Goal: Check status: Check status

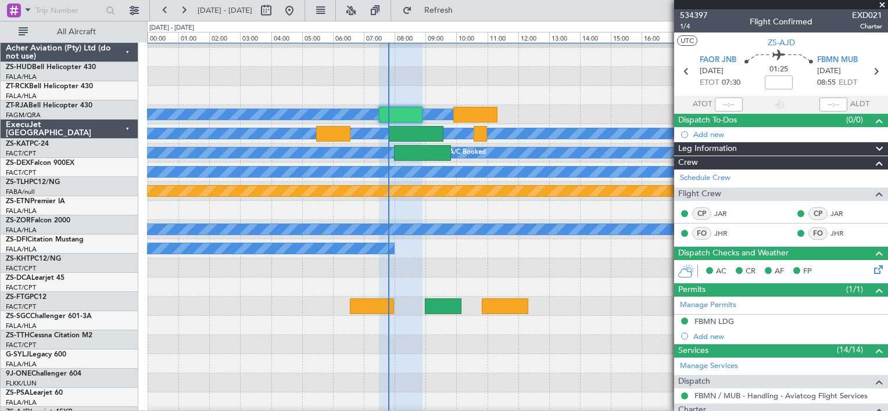
scroll to position [302, 0]
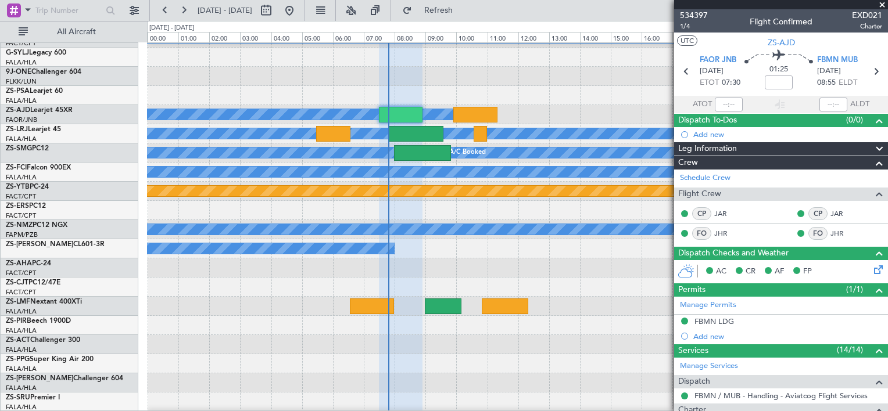
click at [882, 3] on span at bounding box center [882, 5] width 12 height 10
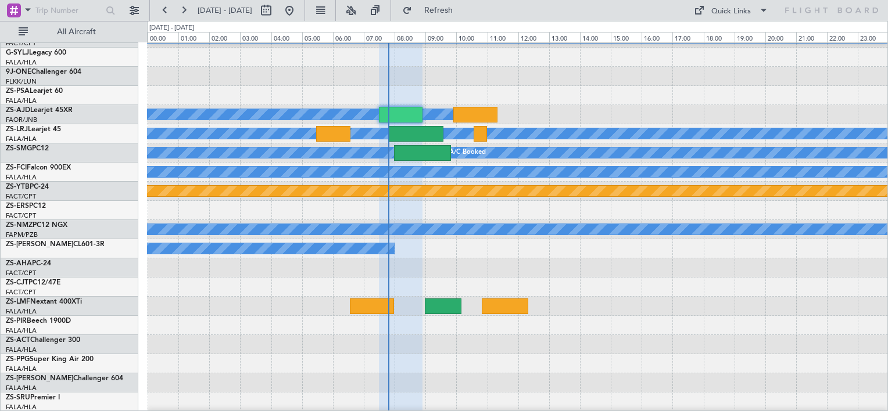
type input "0"
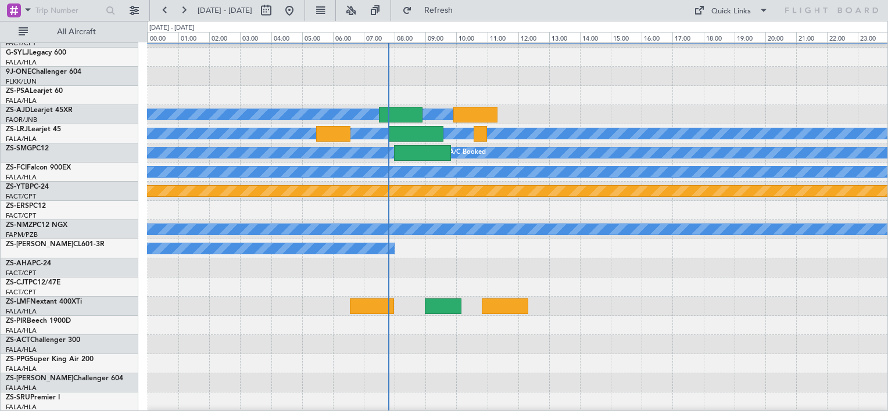
click at [881, 387] on div at bounding box center [517, 382] width 740 height 19
click at [887, 394] on html "[DATE] - [DATE] Refresh Quick Links All Aircraft A/C Booked A/C Booked A/C Book…" at bounding box center [444, 205] width 888 height 411
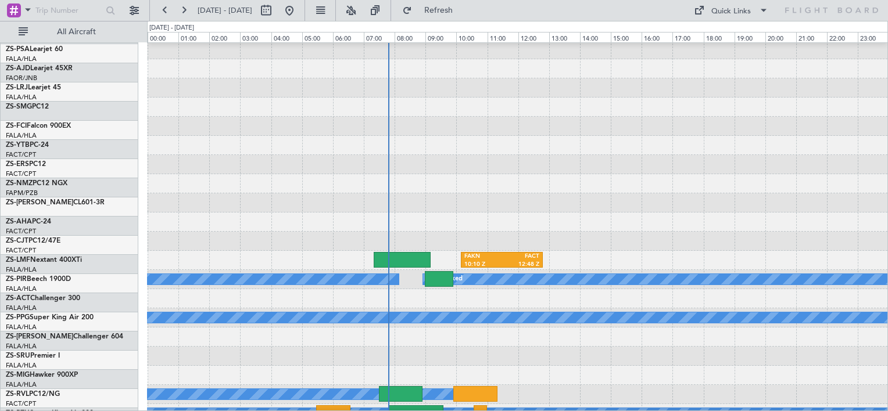
scroll to position [22, 0]
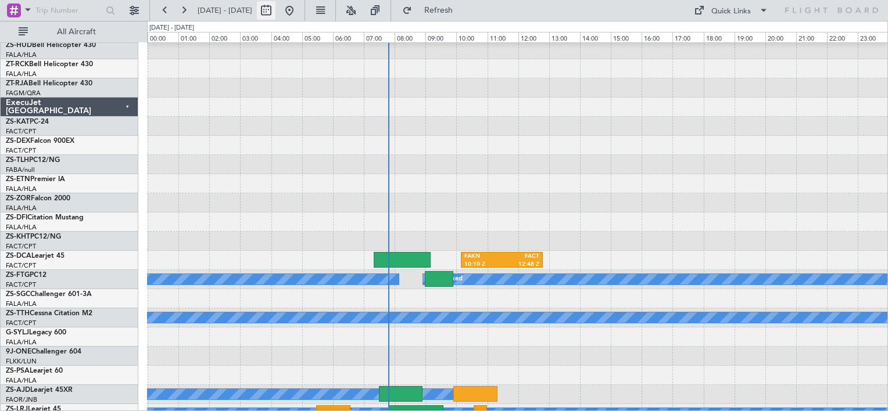
click at [275, 11] on button at bounding box center [266, 10] width 19 height 19
select select "9"
select select "2025"
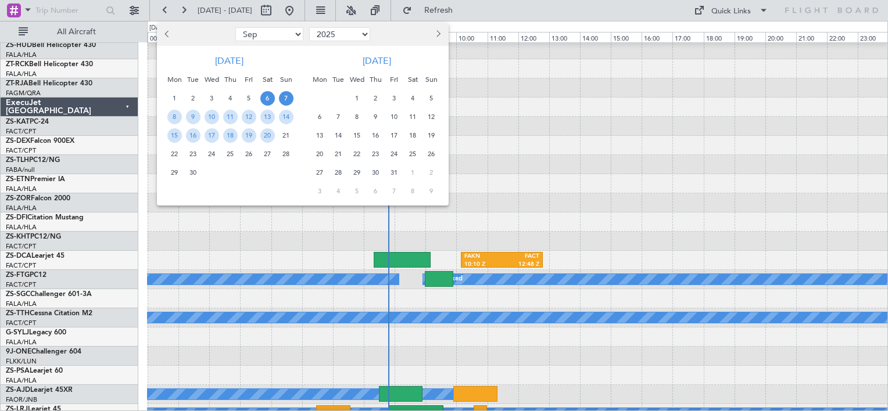
click at [283, 101] on span "7" at bounding box center [286, 98] width 15 height 15
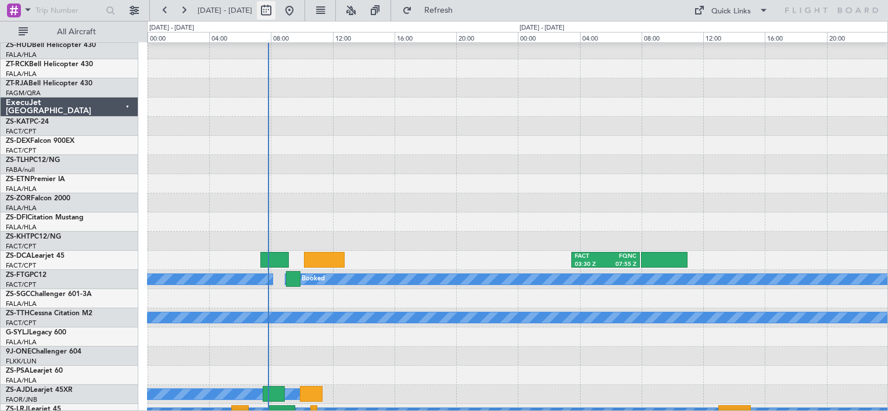
click at [275, 7] on button at bounding box center [266, 10] width 19 height 19
select select "9"
select select "2025"
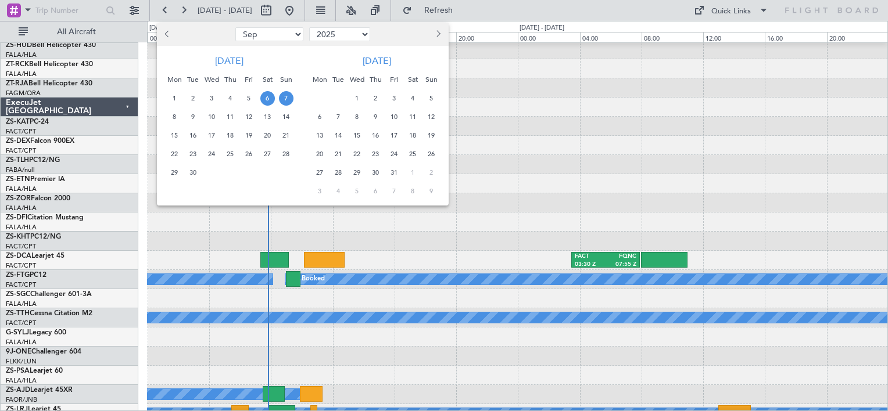
click at [285, 100] on span "7" at bounding box center [286, 98] width 15 height 15
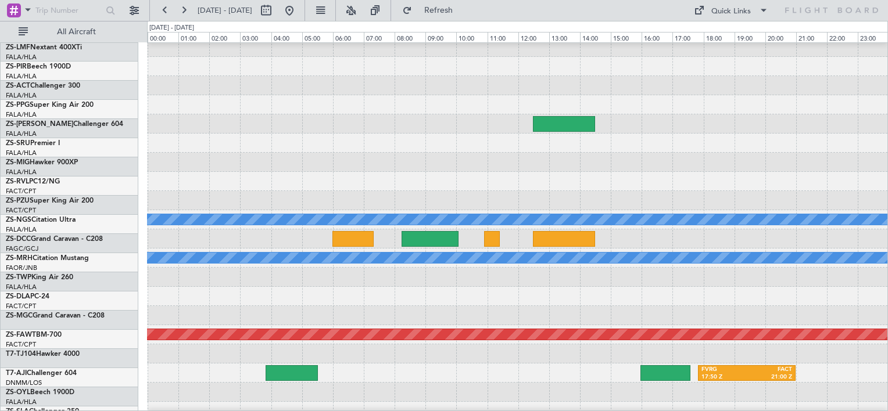
scroll to position [641, 0]
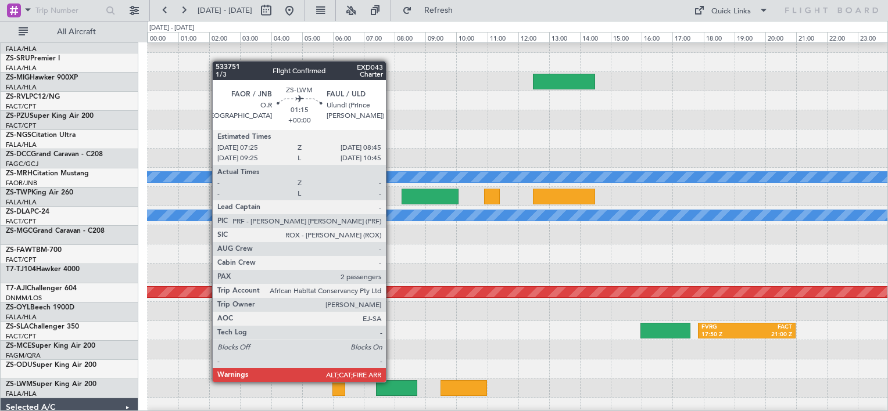
click at [391, 382] on div at bounding box center [396, 388] width 41 height 16
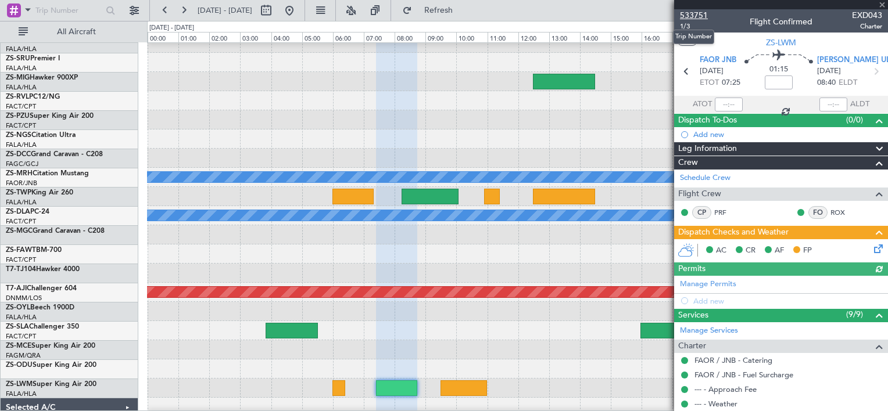
click at [695, 16] on span "533751" at bounding box center [694, 15] width 28 height 12
